Goal: Information Seeking & Learning: Learn about a topic

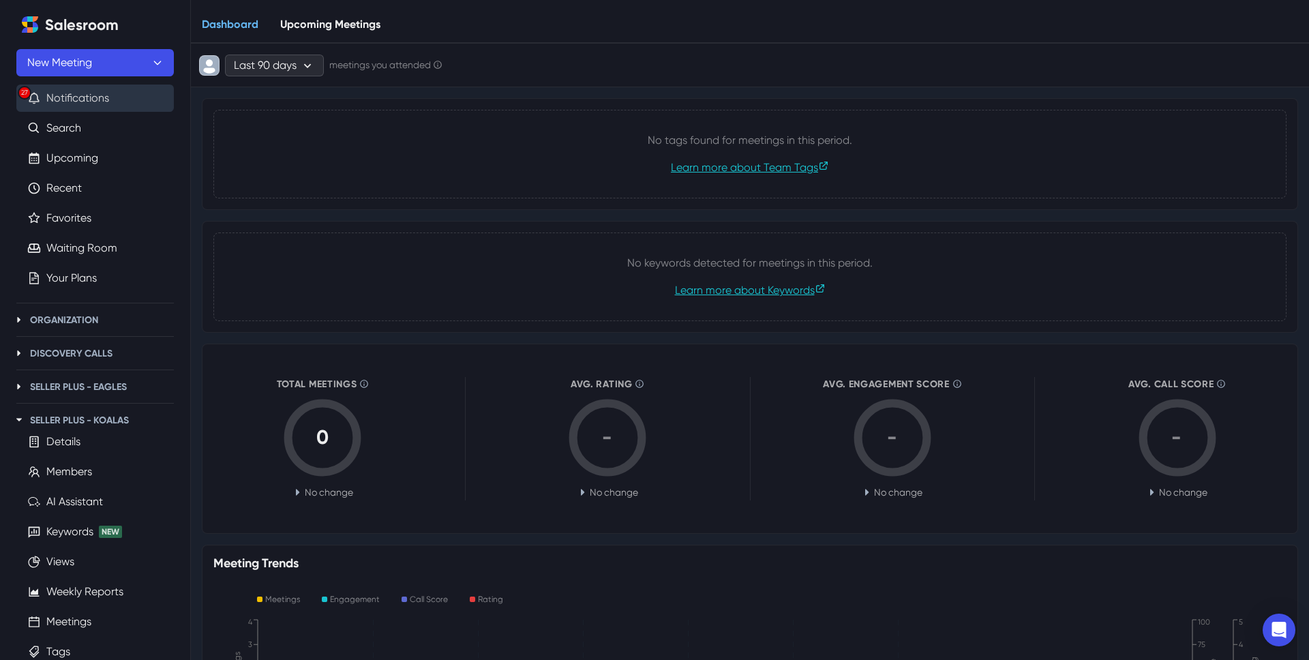
click at [89, 110] on button "27 Notifications" at bounding box center [94, 98] width 157 height 27
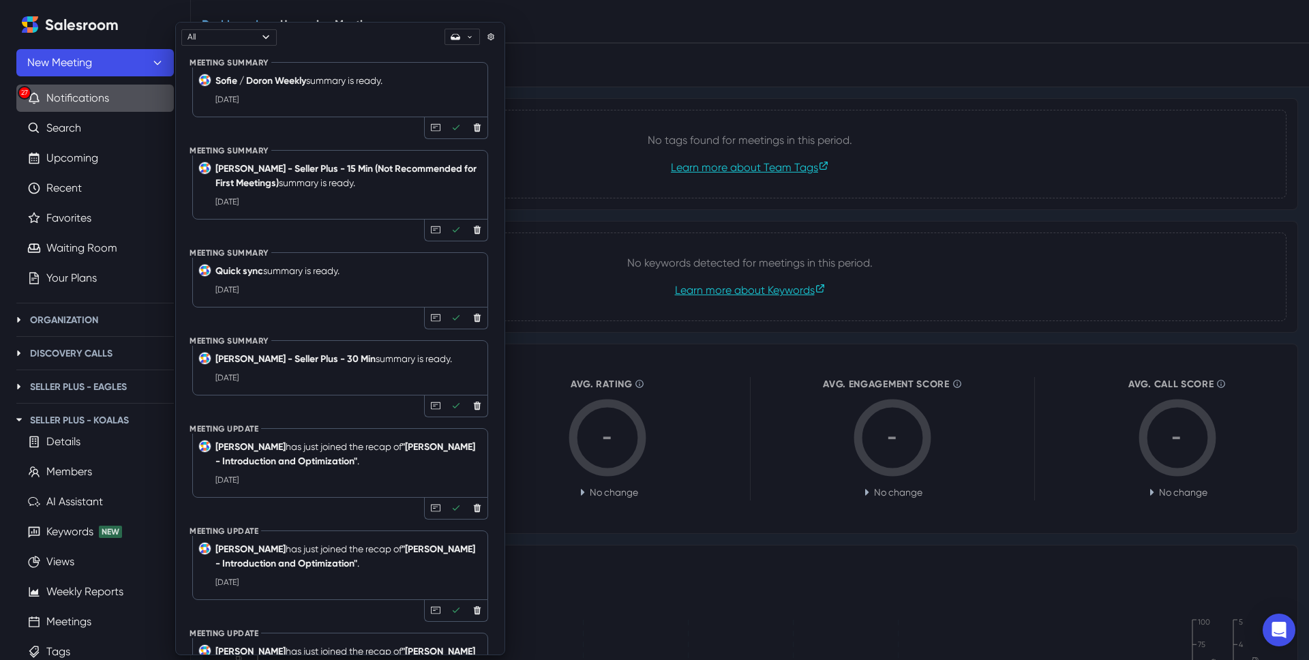
click at [311, 189] on strong "[PERSON_NAME] - Seller Plus - 15 Min (Not Recommended for First Meetings)" at bounding box center [345, 176] width 261 height 26
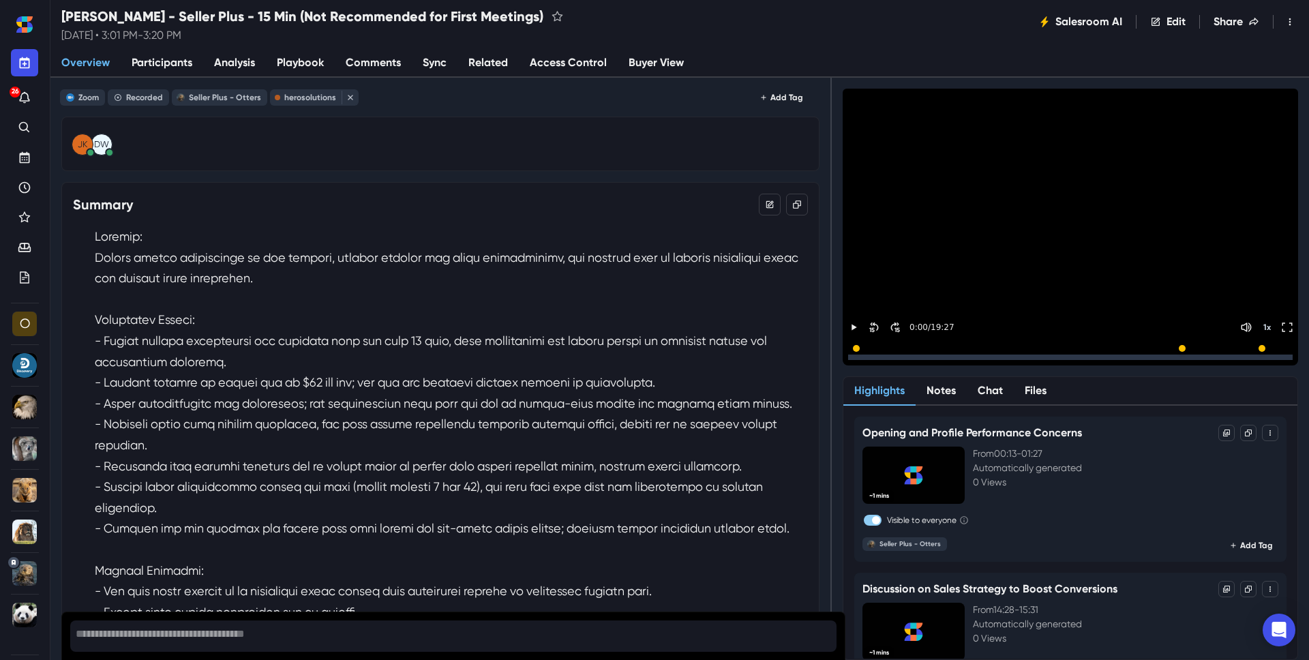
scroll to position [72, 0]
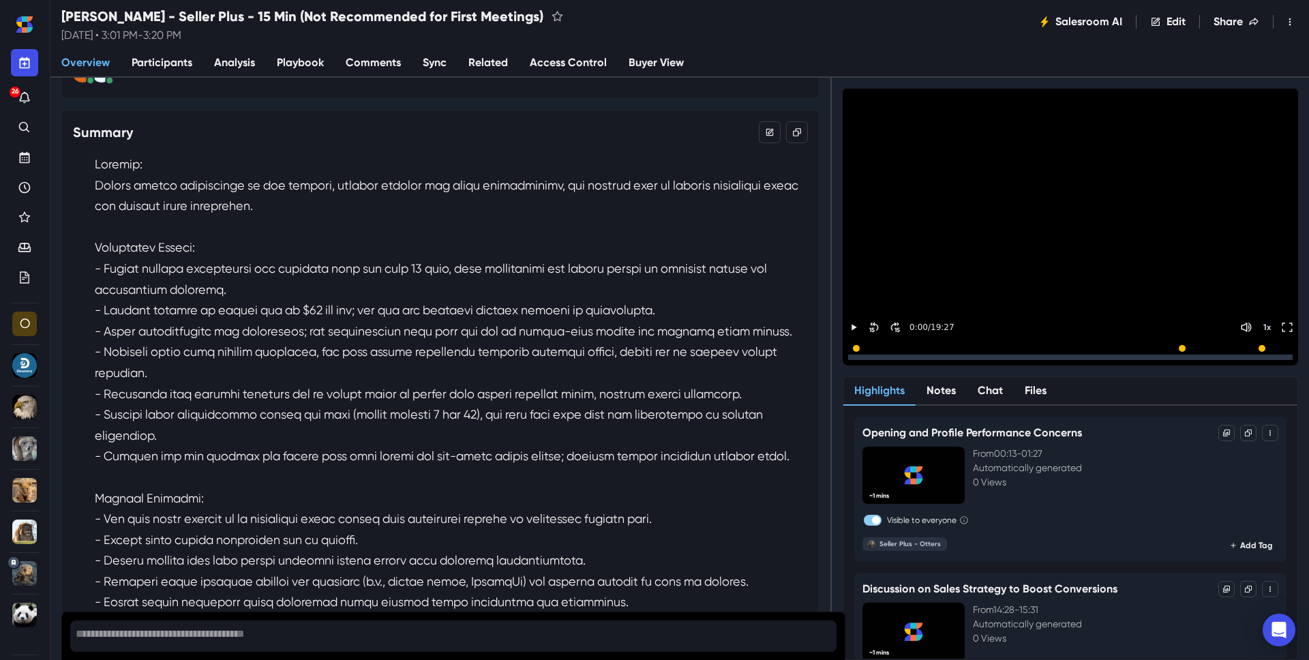
click at [255, 63] on span "Analysis" at bounding box center [234, 63] width 41 height 16
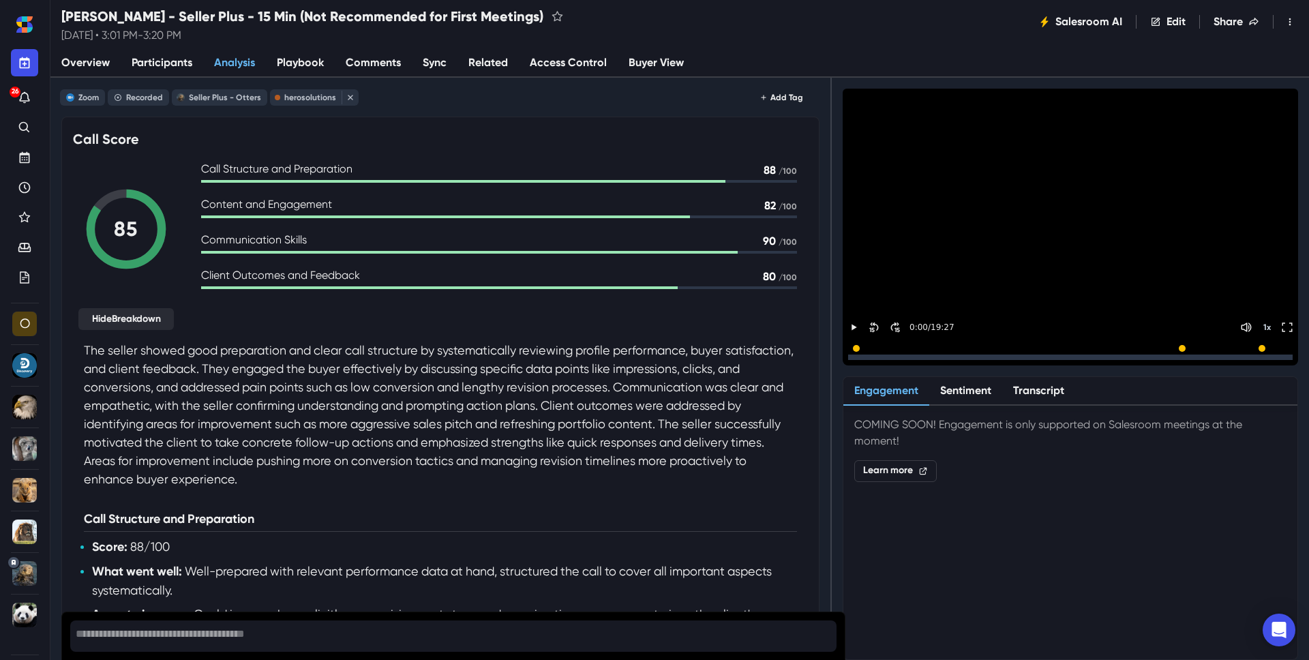
click at [162, 61] on span "Participants" at bounding box center [162, 63] width 61 height 16
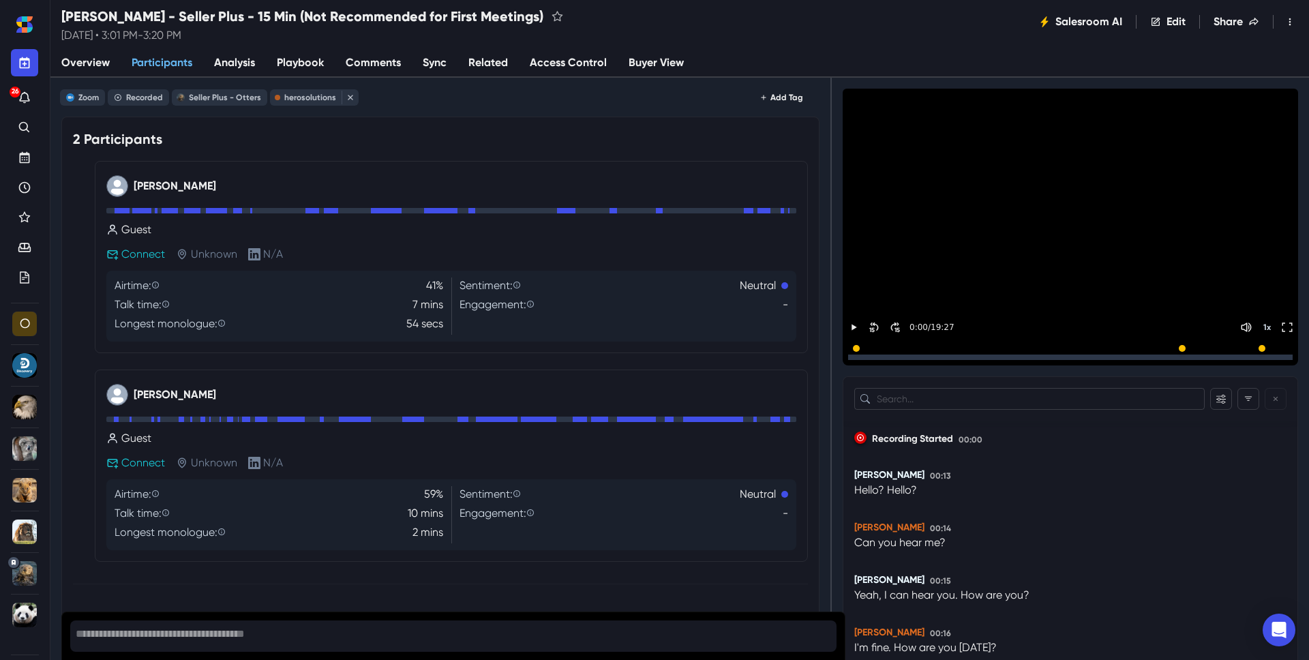
click at [110, 63] on span "Overview" at bounding box center [85, 63] width 48 height 16
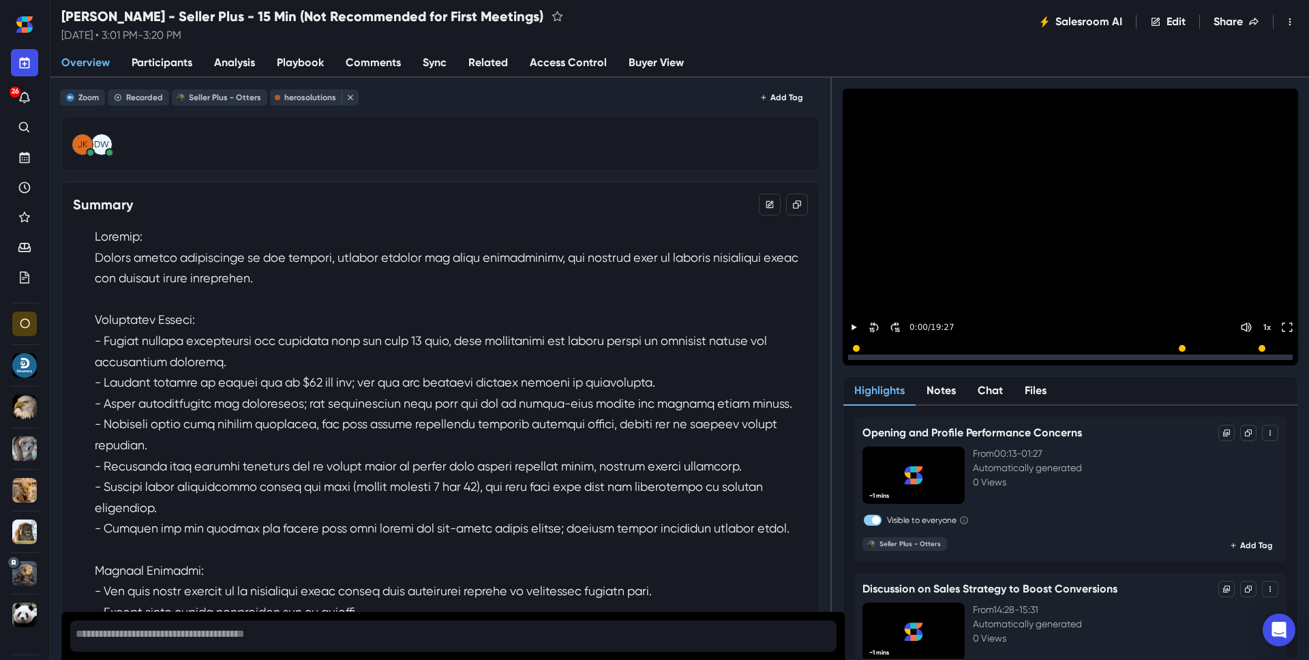
scroll to position [97, 0]
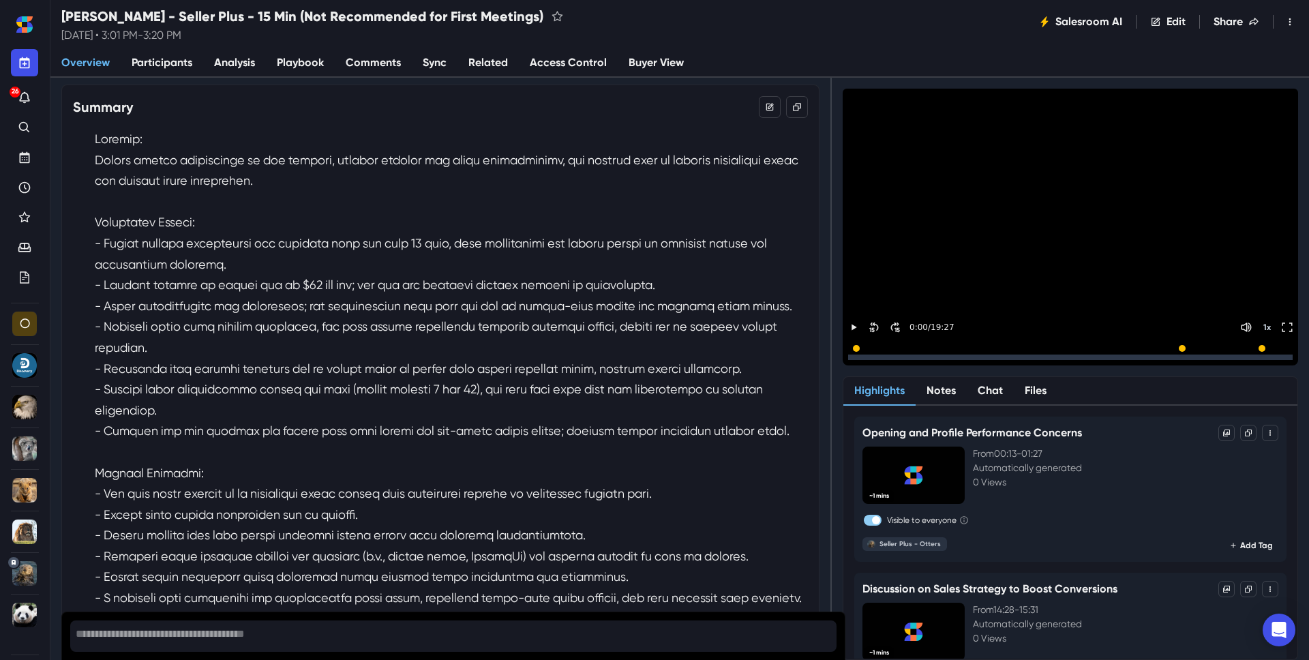
click at [334, 360] on p at bounding box center [451, 410] width 713 height 563
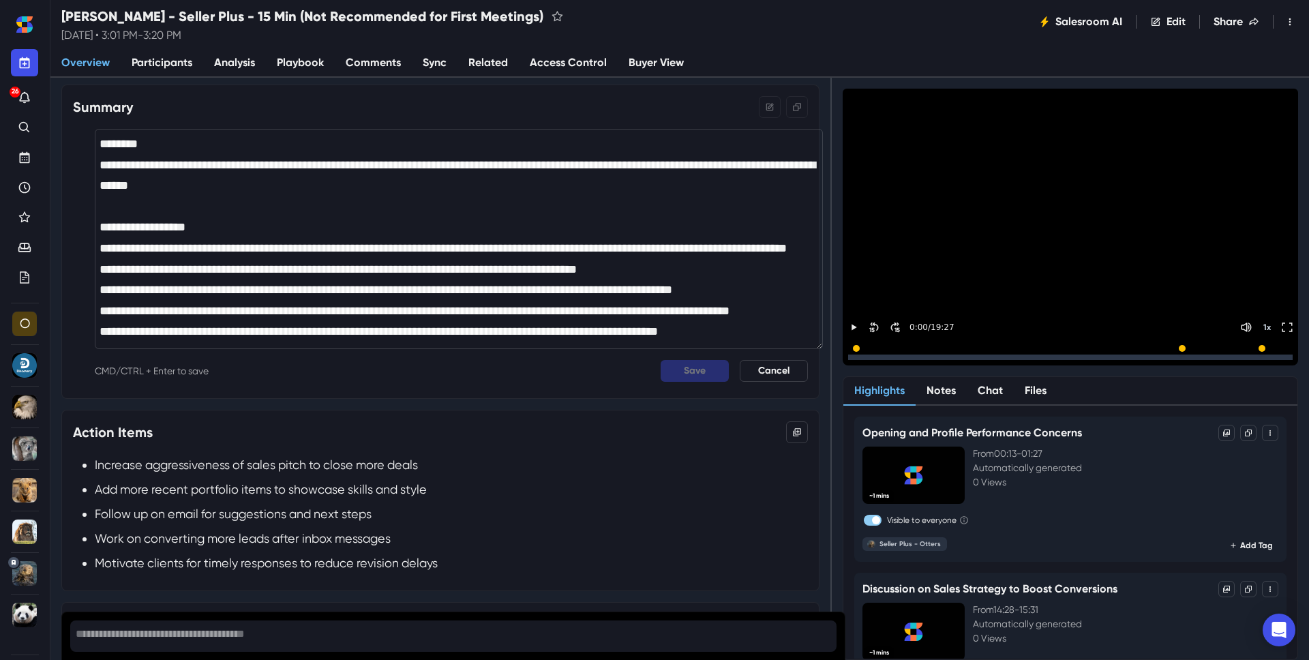
click at [419, 382] on div "CMD/CTRL + Enter to save Save Cancel" at bounding box center [451, 371] width 713 height 22
click at [830, 197] on div "Zoom Recorded Seller Plus - Otters herosolutions Add Tag DW jk Summary CMD/CTRL…" at bounding box center [440, 369] width 780 height 582
click at [800, 382] on button "Cancel" at bounding box center [774, 371] width 68 height 22
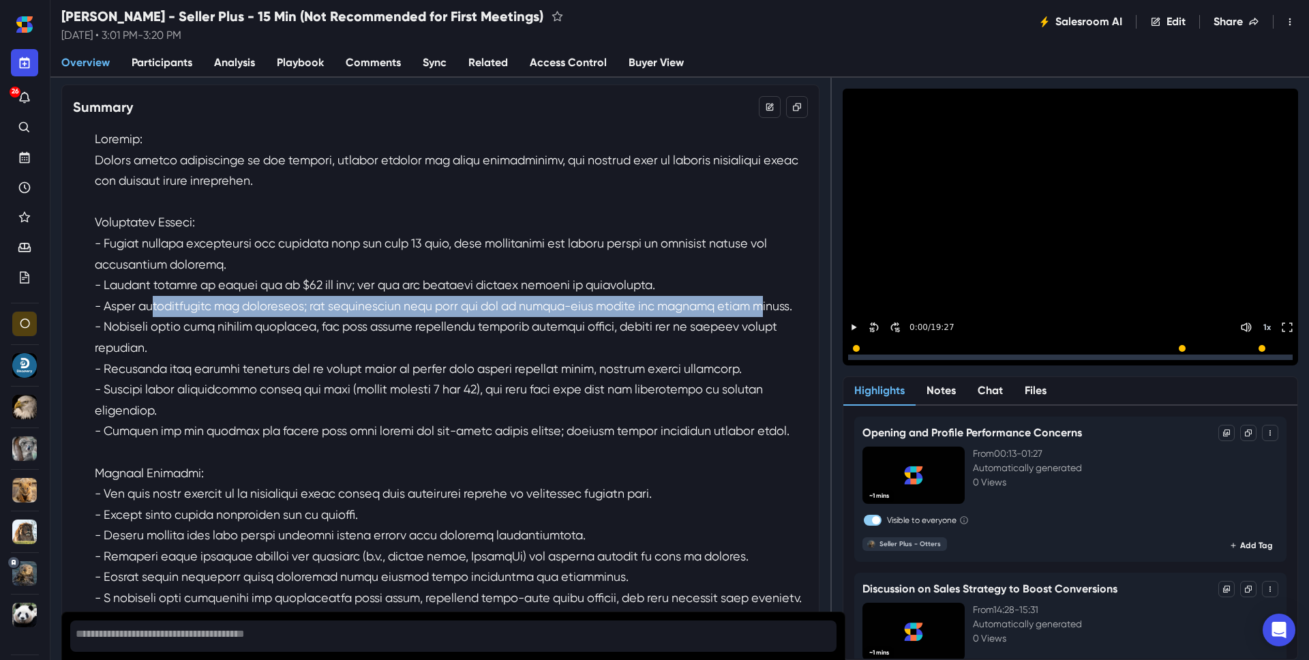
drag, startPoint x: 200, startPoint y: 389, endPoint x: 232, endPoint y: 404, distance: 35.4
click at [232, 404] on p at bounding box center [451, 410] width 713 height 563
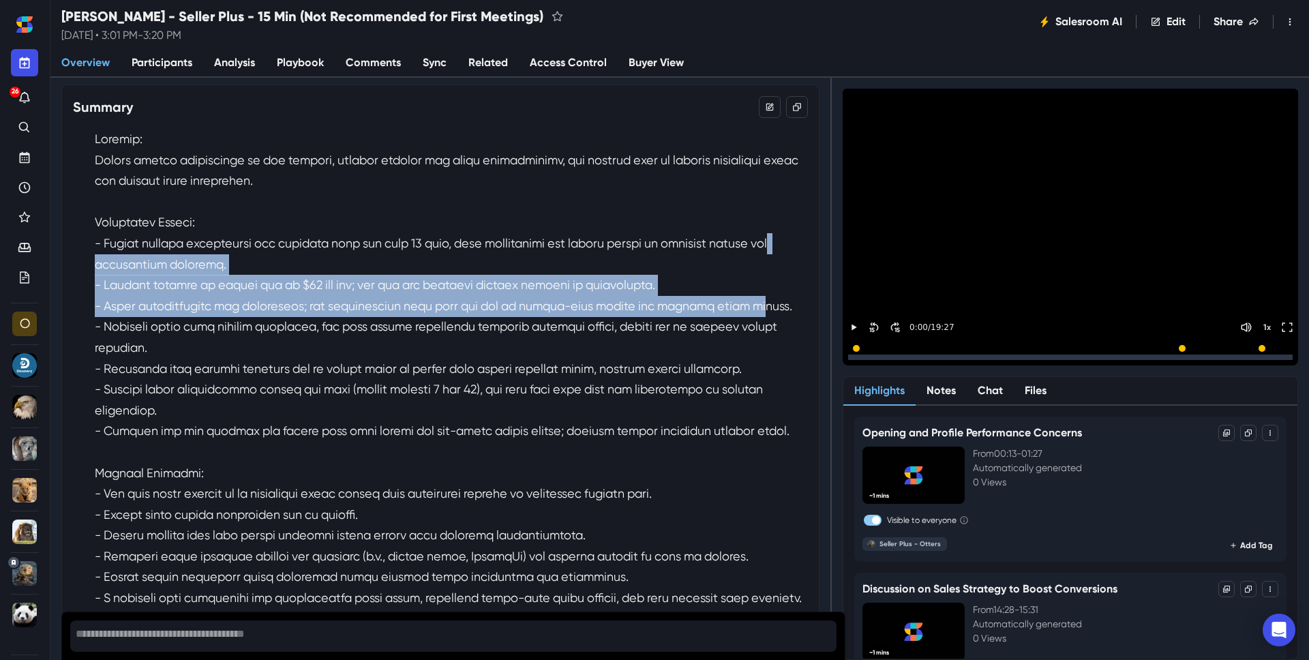
drag, startPoint x: 240, startPoint y: 405, endPoint x: 247, endPoint y: 324, distance: 81.4
click at [247, 324] on p at bounding box center [451, 410] width 713 height 563
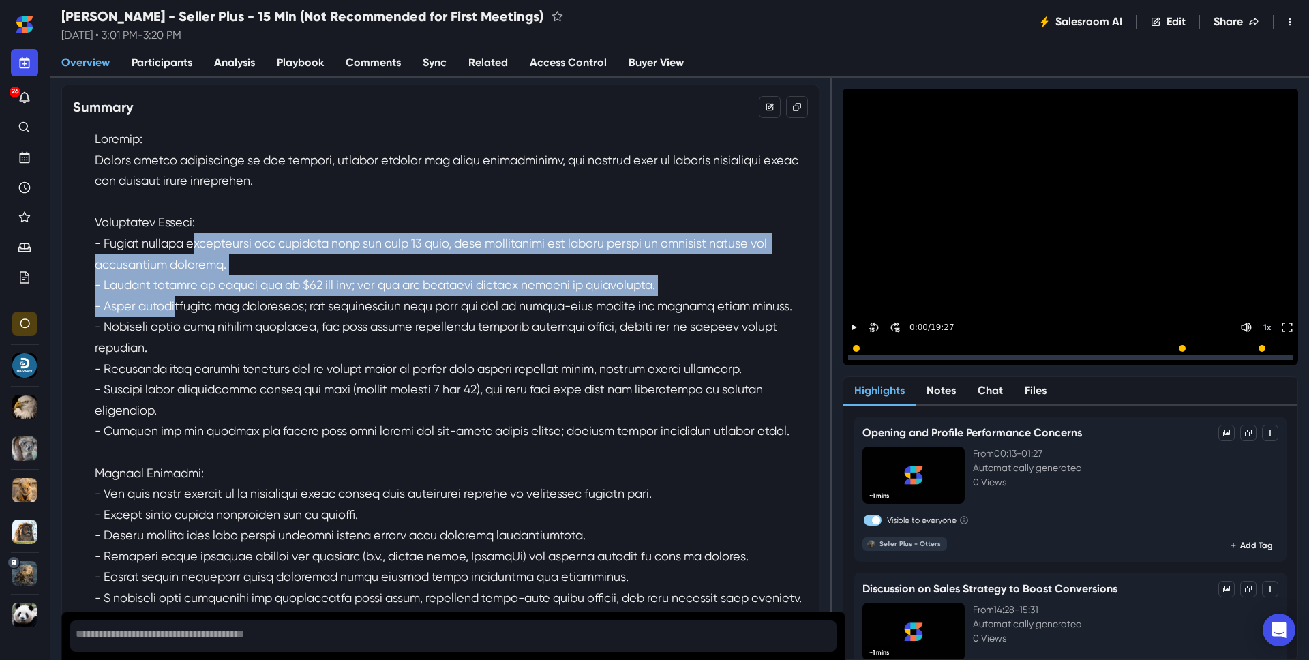
drag, startPoint x: 249, startPoint y: 311, endPoint x: 226, endPoint y: 393, distance: 85.7
click at [226, 393] on p at bounding box center [451, 410] width 713 height 563
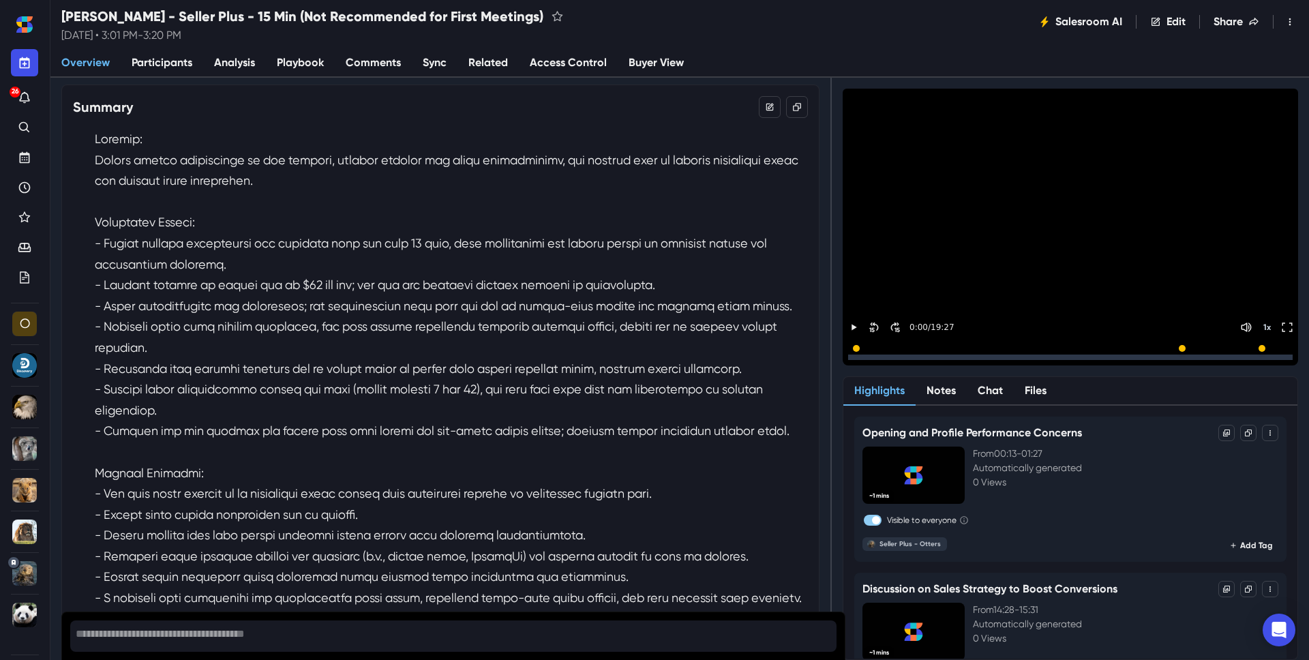
scroll to position [153, 0]
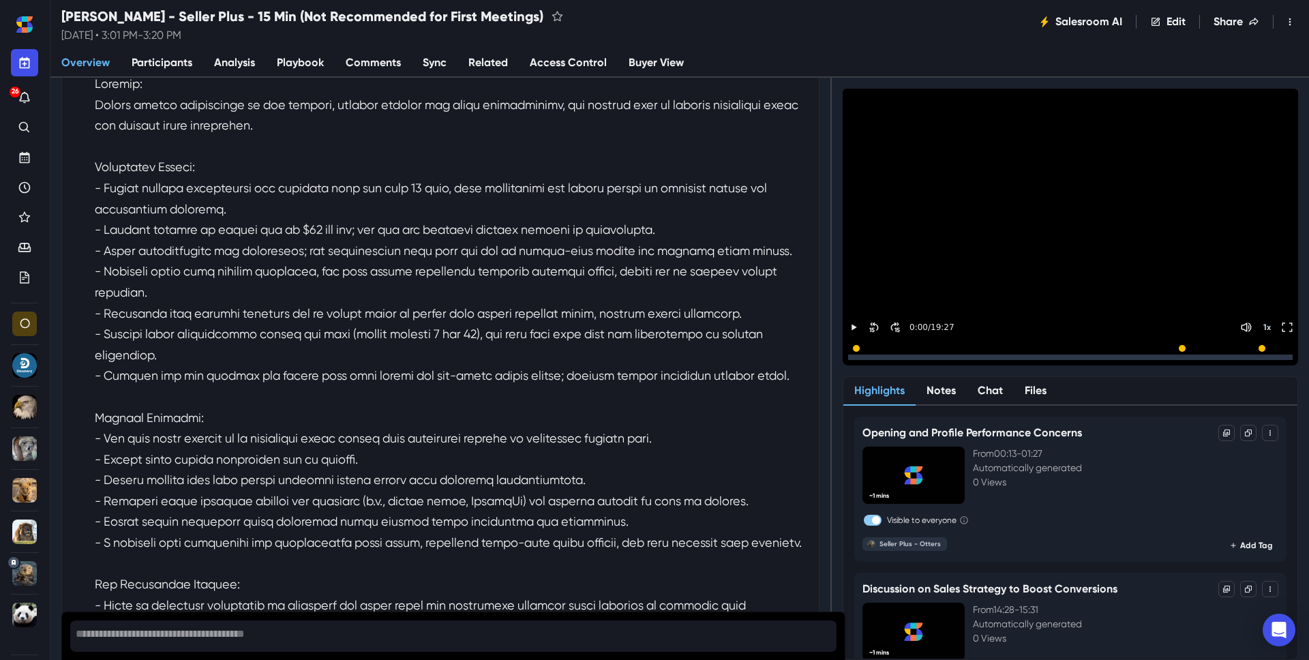
click at [224, 386] on p at bounding box center [451, 355] width 713 height 563
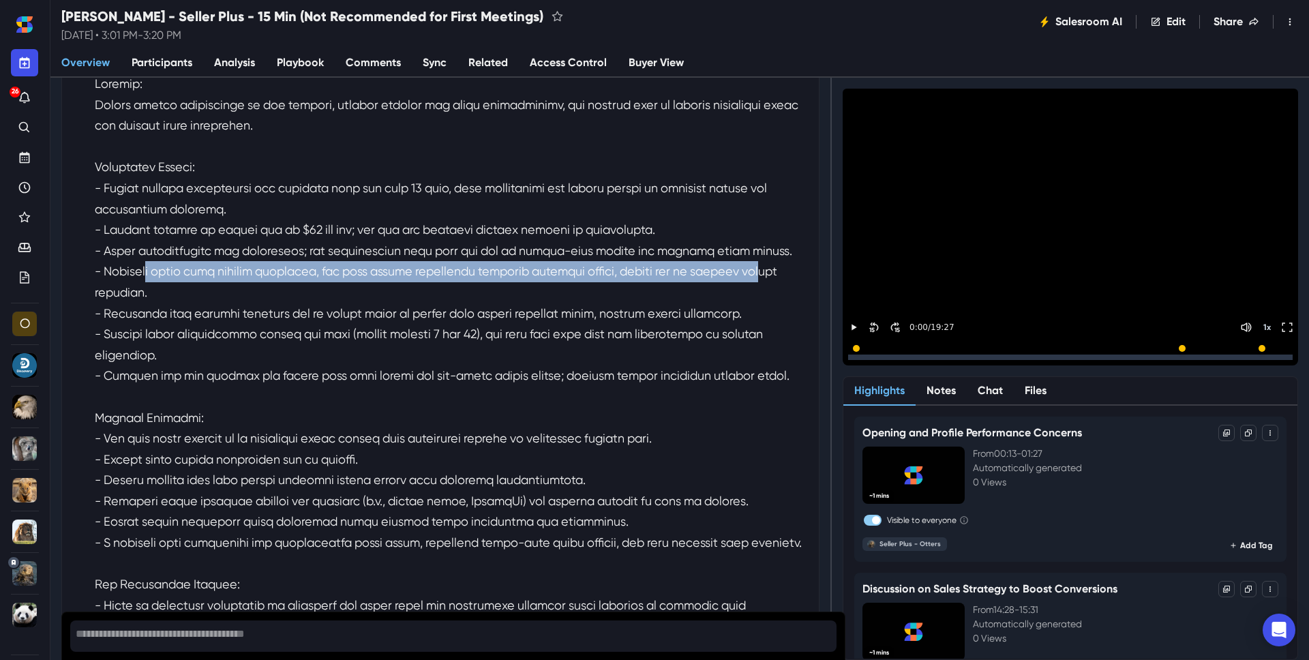
drag, startPoint x: 187, startPoint y: 384, endPoint x: 251, endPoint y: 407, distance: 67.9
click at [251, 408] on p at bounding box center [451, 355] width 713 height 563
click at [251, 407] on p at bounding box center [451, 355] width 713 height 563
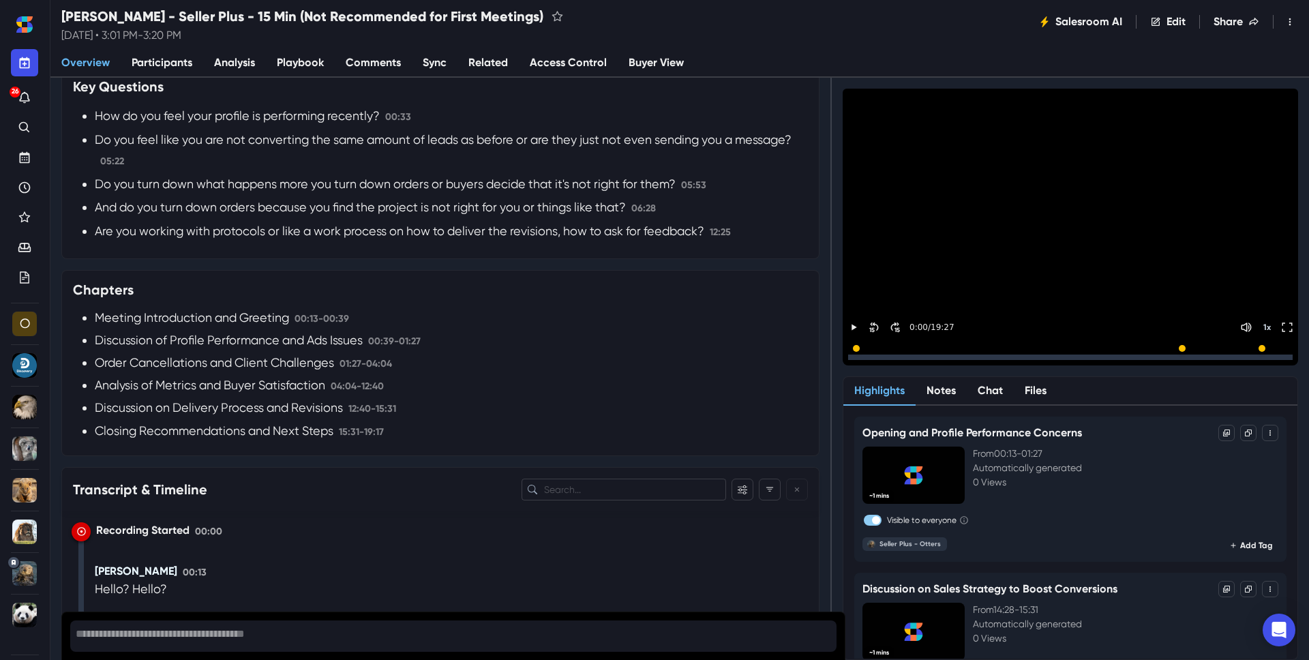
scroll to position [1168, 0]
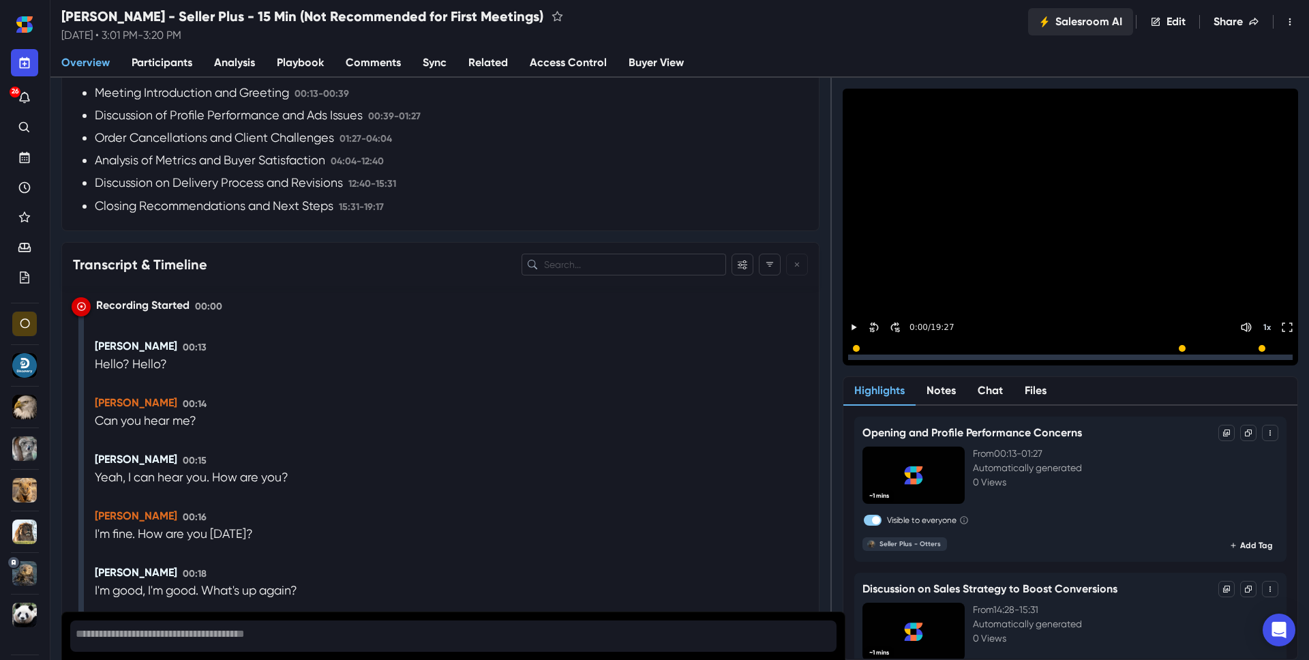
click at [1050, 21] on button "Salesroom AI" at bounding box center [1080, 21] width 105 height 27
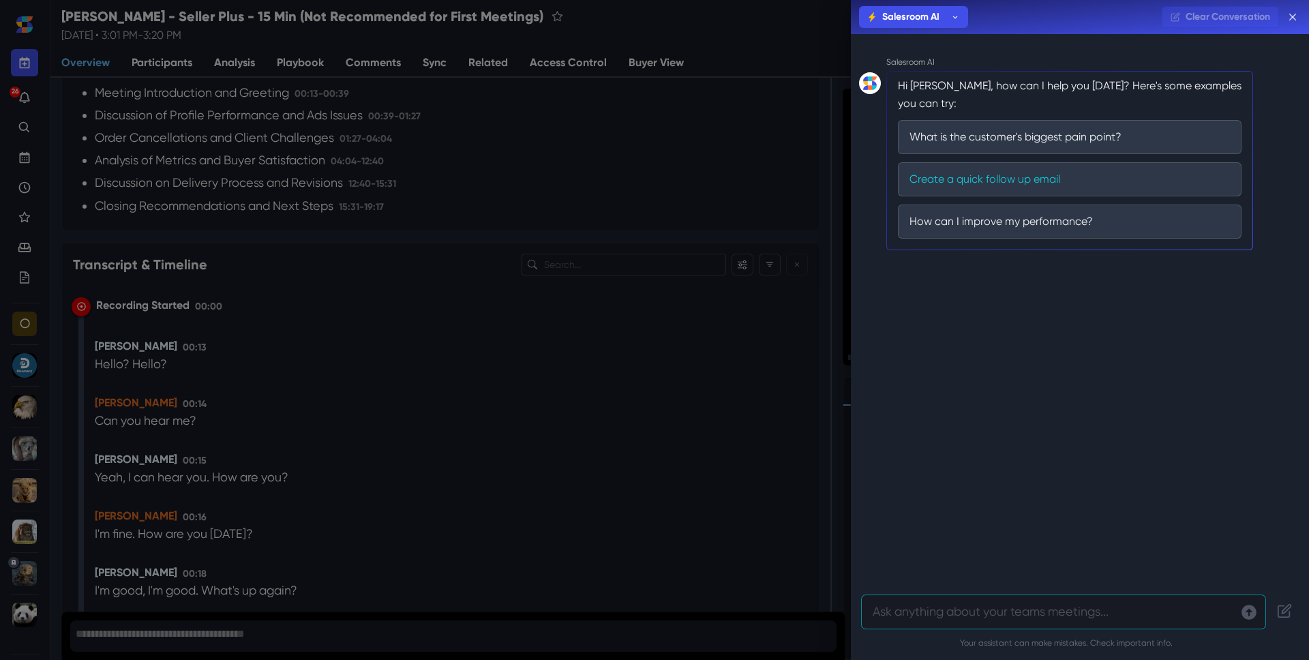
click at [941, 183] on button "Create a quick follow up email" at bounding box center [1070, 179] width 344 height 34
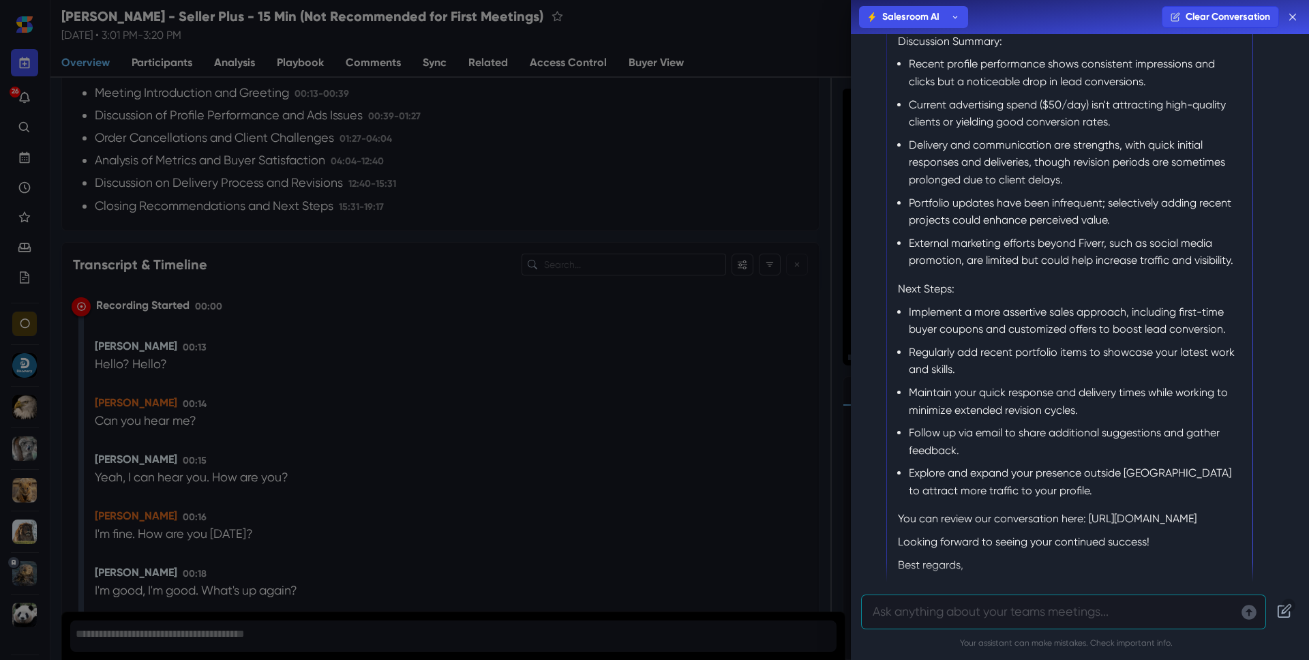
scroll to position [929, 0]
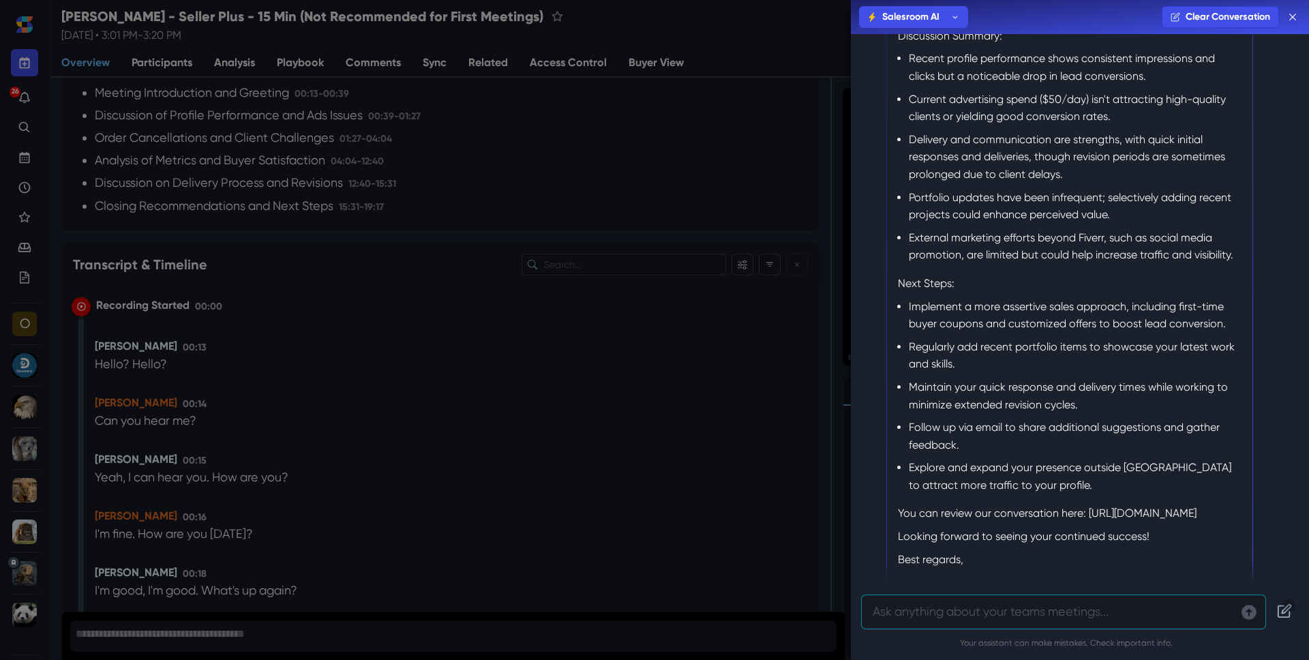
click at [898, 280] on p "Next Steps:" at bounding box center [1070, 284] width 344 height 18
